Goal: Information Seeking & Learning: Learn about a topic

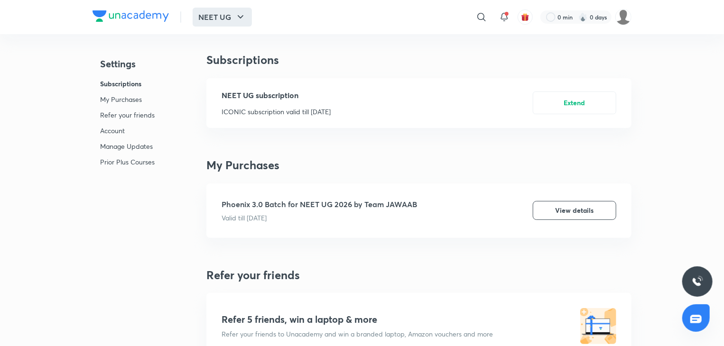
click at [239, 12] on icon "button" at bounding box center [240, 16] width 11 height 11
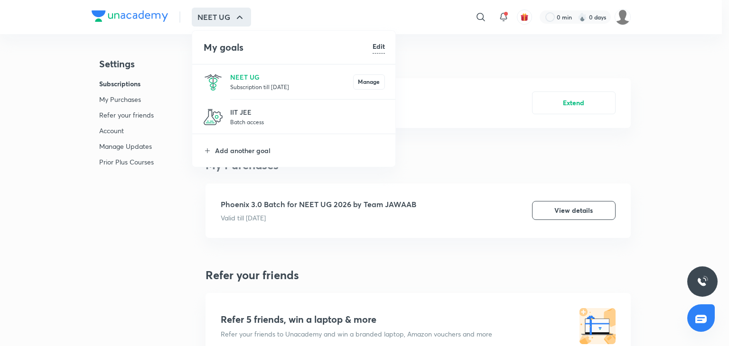
click at [266, 84] on p "Subscription till [DATE]" at bounding box center [291, 86] width 123 height 9
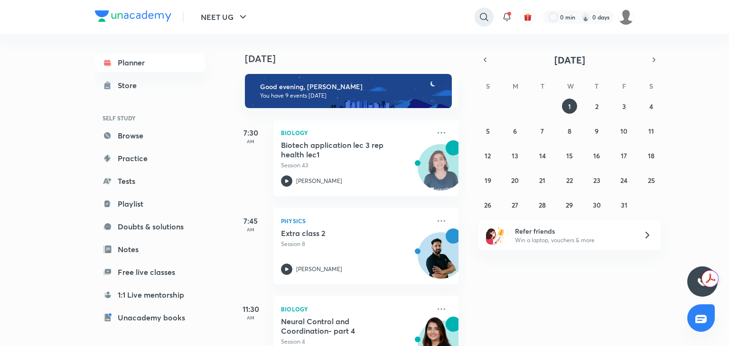
click at [487, 17] on icon at bounding box center [483, 16] width 11 height 11
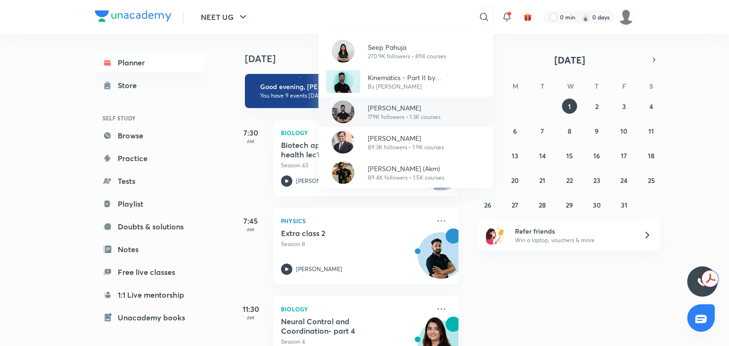
click at [432, 114] on p "179K followers • 1.3K courses" at bounding box center [404, 117] width 73 height 9
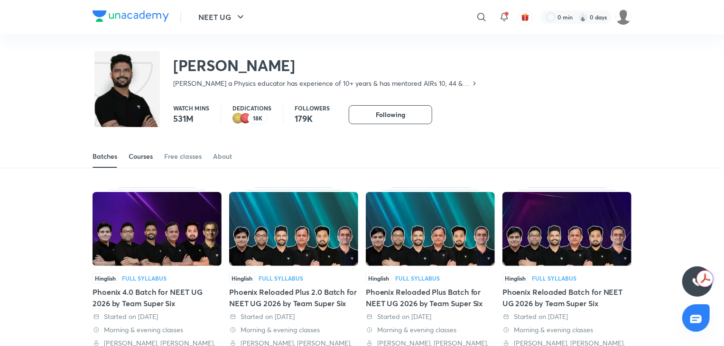
click at [139, 153] on div "Courses" at bounding box center [141, 156] width 24 height 9
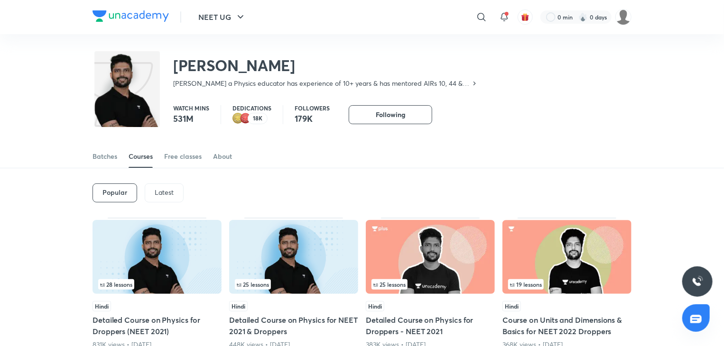
click at [173, 185] on div "Latest" at bounding box center [164, 193] width 39 height 19
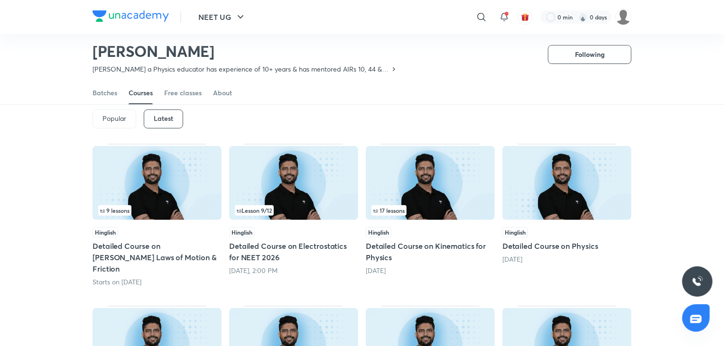
scroll to position [45, 0]
click at [290, 184] on img at bounding box center [293, 184] width 129 height 74
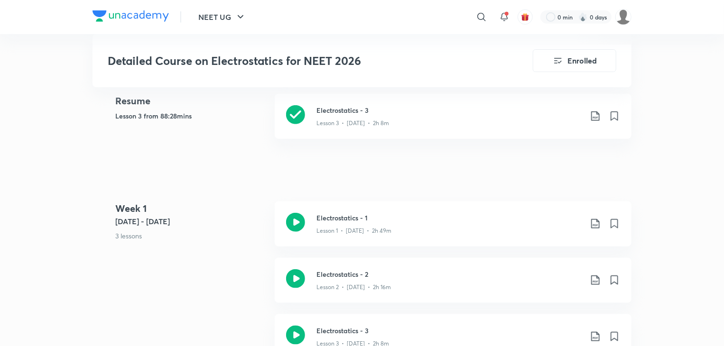
scroll to position [430, 0]
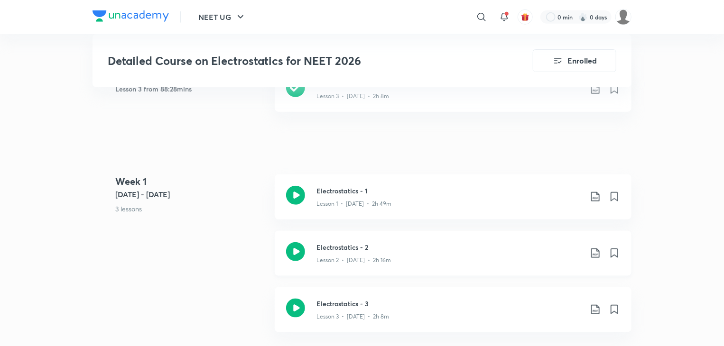
click at [292, 243] on icon at bounding box center [295, 252] width 19 height 19
